Goal: Book appointment/travel/reservation

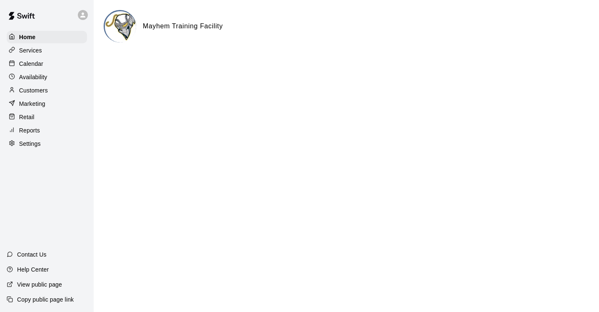
click at [37, 65] on p "Calendar" at bounding box center [31, 64] width 24 height 8
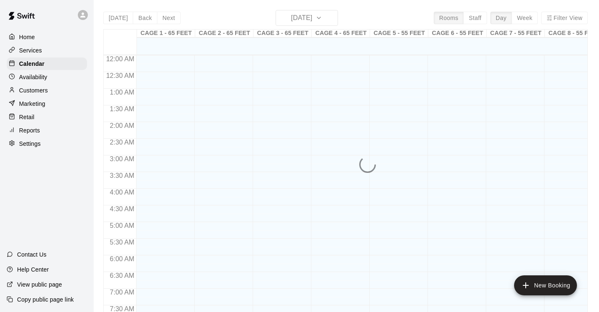
scroll to position [369, 0]
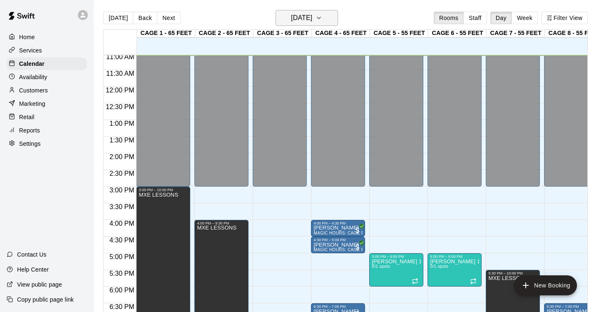
click at [322, 18] on icon "button" at bounding box center [319, 18] width 7 height 10
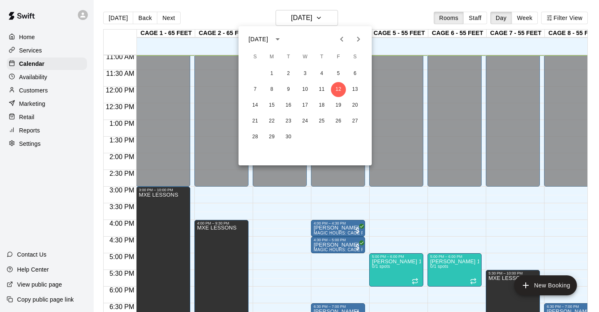
click at [357, 40] on icon "Next month" at bounding box center [359, 39] width 10 height 10
click at [255, 104] on button "12" at bounding box center [255, 105] width 15 height 15
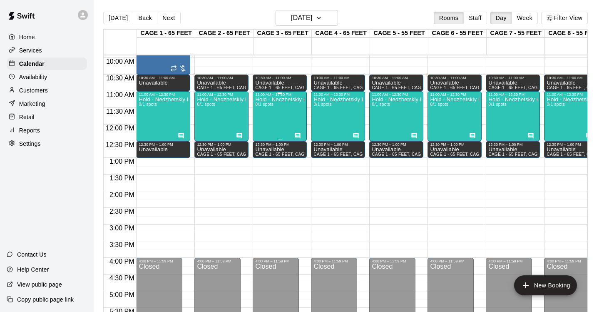
scroll to position [329, 0]
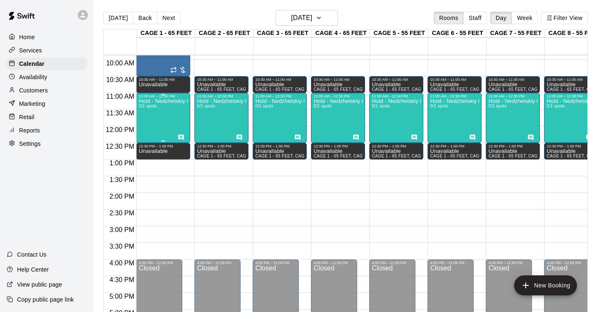
click at [174, 110] on div "Hold - Nedzhetskiy Party 0/1 spots" at bounding box center [163, 254] width 49 height 312
click at [145, 107] on icon "edit" at bounding box center [147, 107] width 10 height 10
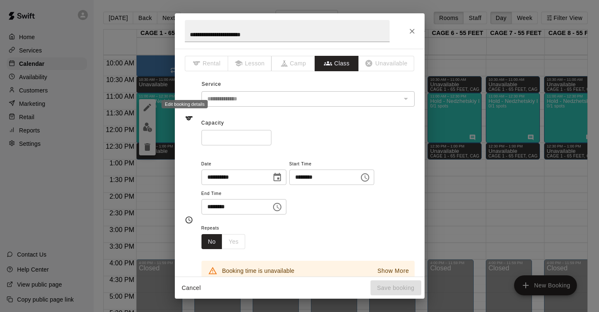
type input "**********"
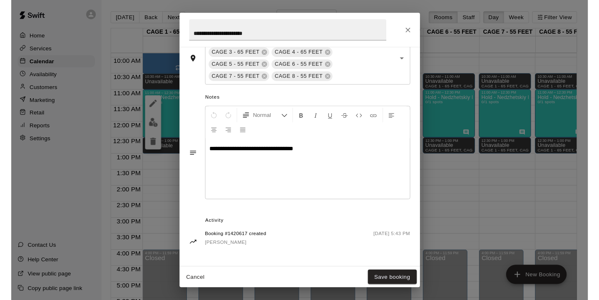
scroll to position [268, 0]
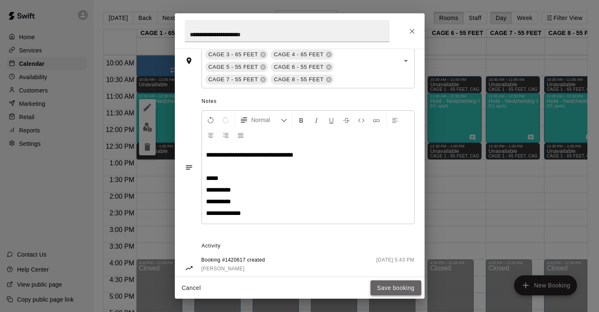
click at [386, 285] on button "Save booking" at bounding box center [396, 287] width 51 height 15
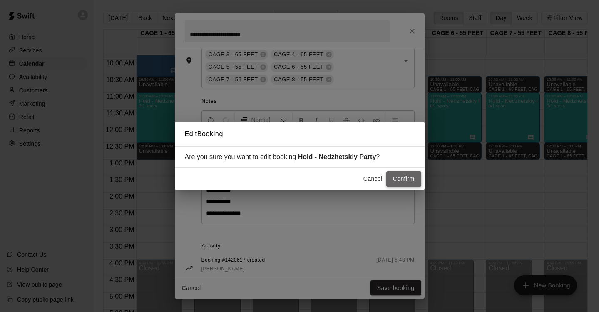
click at [402, 181] on button "Confirm" at bounding box center [403, 178] width 35 height 15
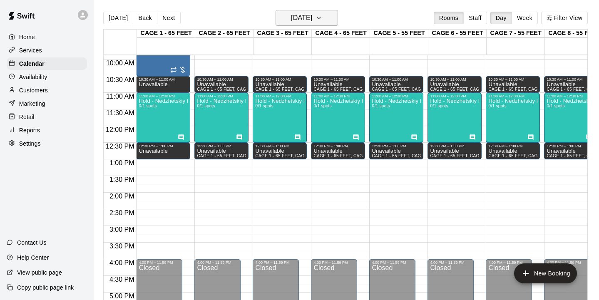
click at [322, 16] on icon "button" at bounding box center [319, 18] width 7 height 10
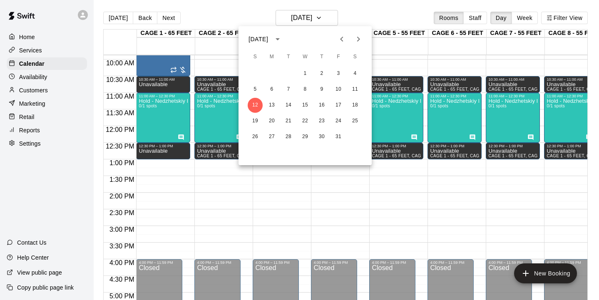
click at [359, 36] on icon "Next month" at bounding box center [359, 39] width 10 height 10
click at [355, 104] on button "15" at bounding box center [355, 105] width 15 height 15
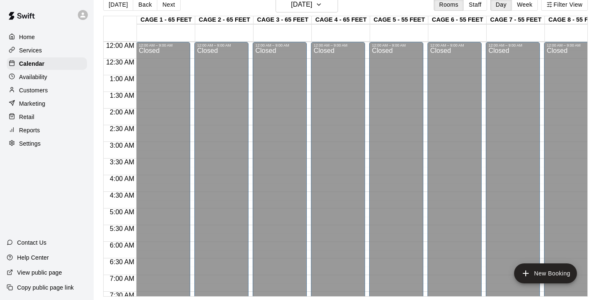
scroll to position [0, 0]
click at [322, 5] on icon "button" at bounding box center [319, 5] width 7 height 10
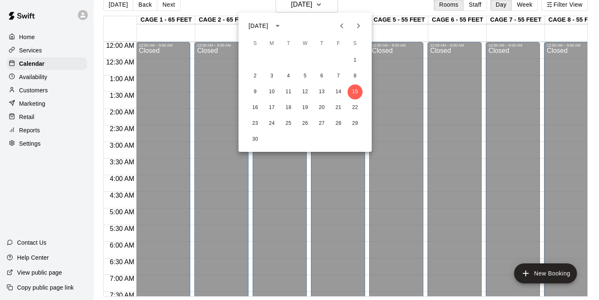
click at [340, 29] on icon "Previous month" at bounding box center [342, 26] width 10 height 10
click at [340, 76] on button "12" at bounding box center [338, 76] width 15 height 15
